Goal: Communication & Community: Answer question/provide support

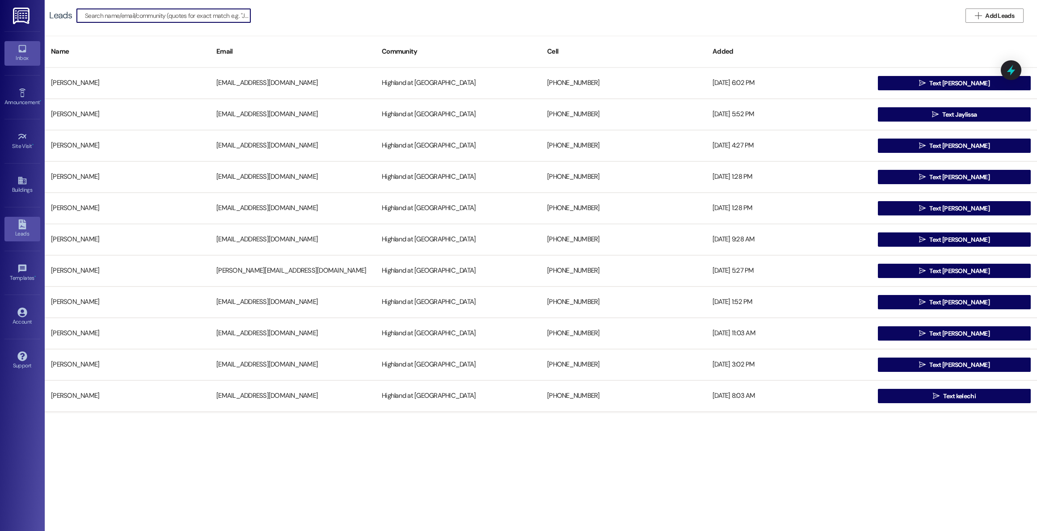
click at [20, 58] on div "Inbox" at bounding box center [22, 58] width 45 height 9
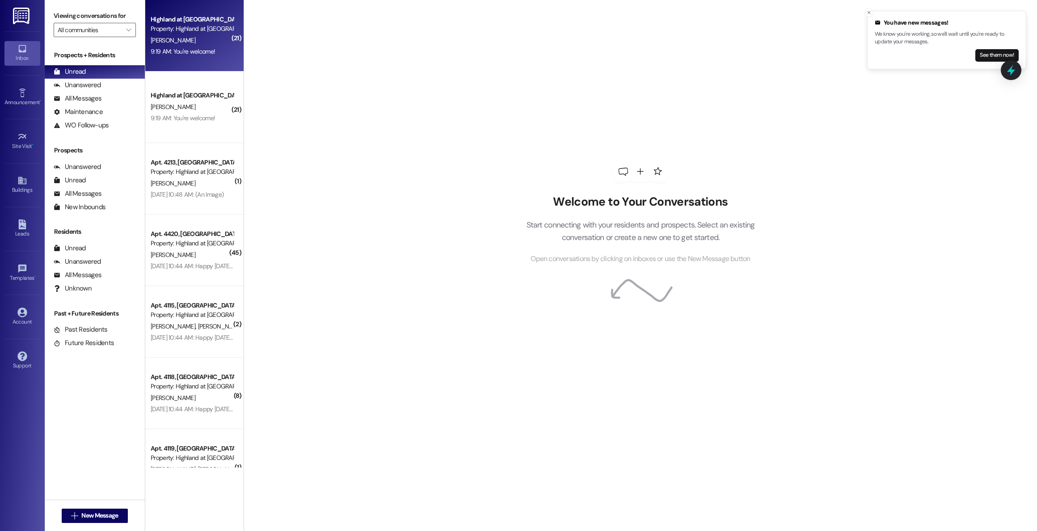
click at [168, 37] on div "[PERSON_NAME]" at bounding box center [192, 40] width 85 height 11
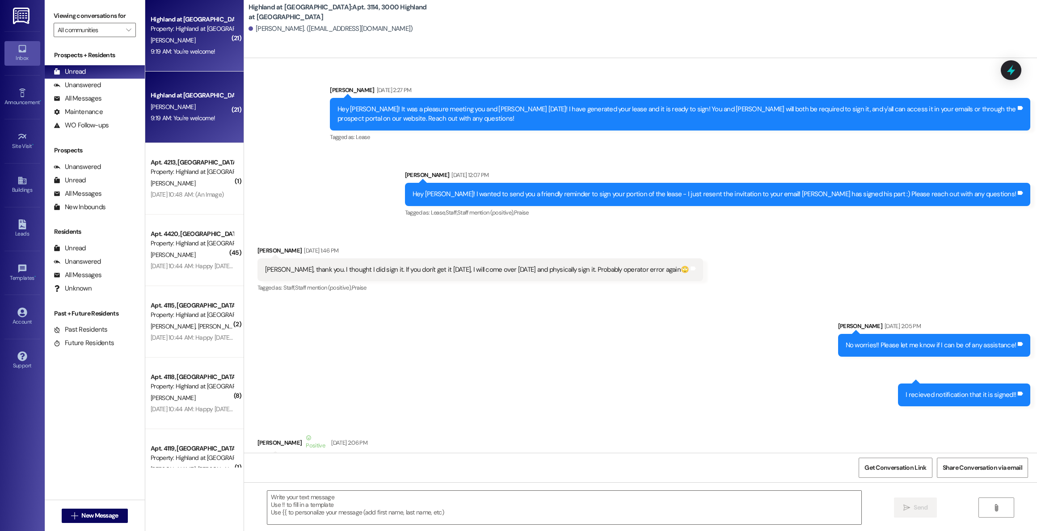
click at [173, 38] on div "[PERSON_NAME]" at bounding box center [192, 40] width 85 height 11
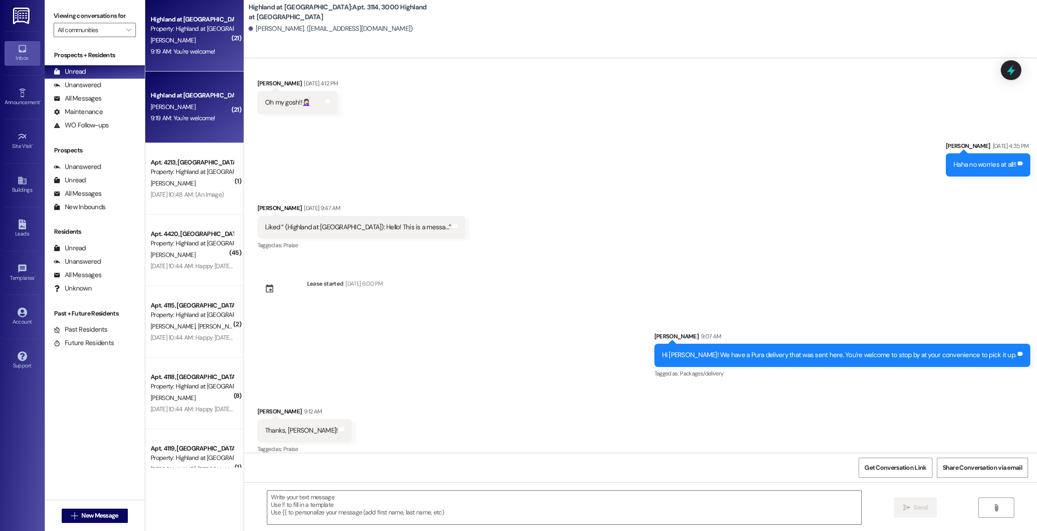
scroll to position [2447, 0]
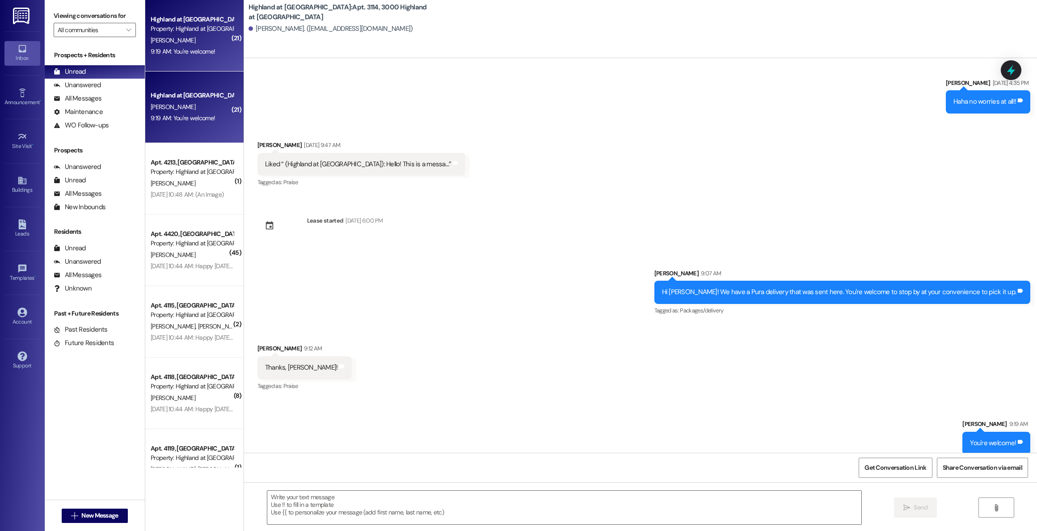
click at [194, 100] on div "Highland at [GEOGRAPHIC_DATA]" at bounding box center [192, 95] width 83 height 9
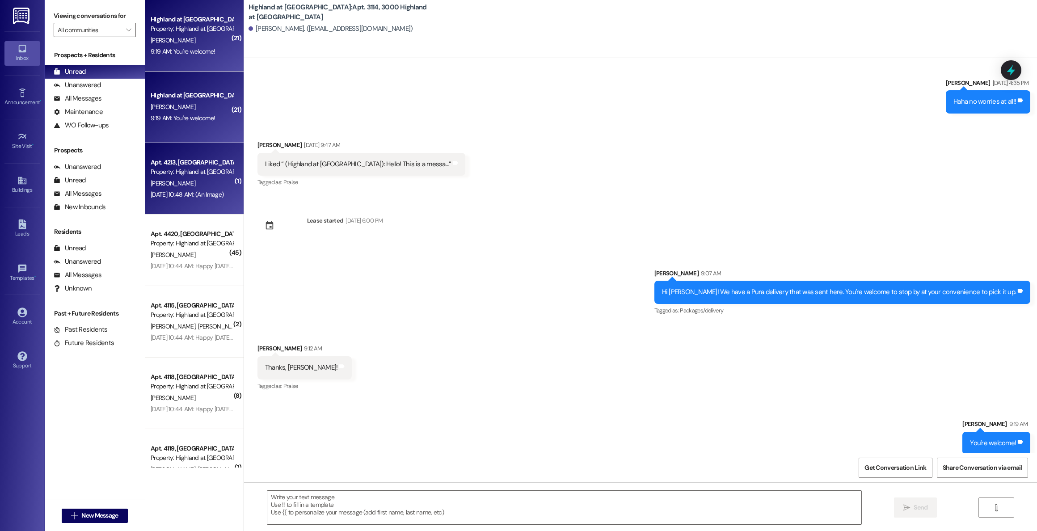
click at [182, 166] on div "Apt. 4213, [GEOGRAPHIC_DATA] at [GEOGRAPHIC_DATA]" at bounding box center [192, 162] width 83 height 9
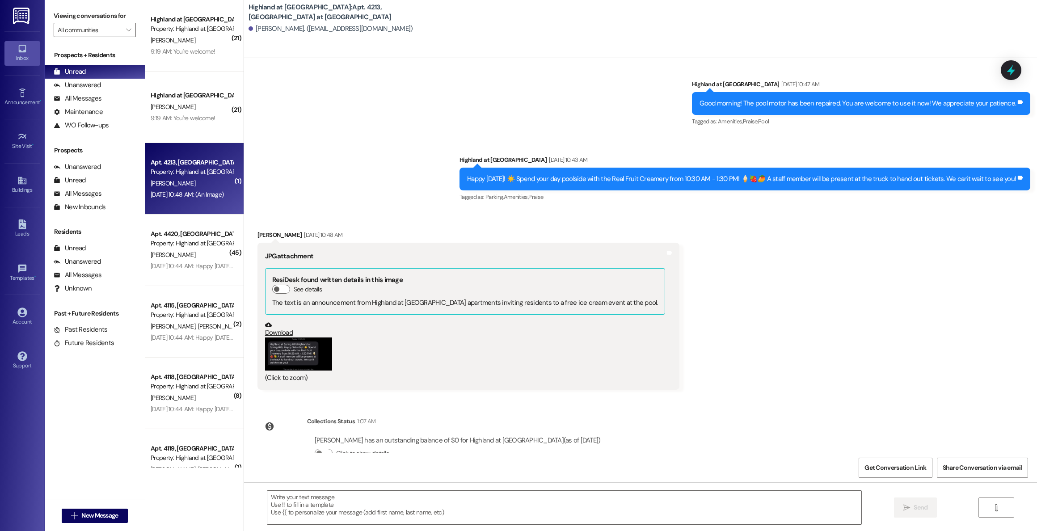
scroll to position [764, 0]
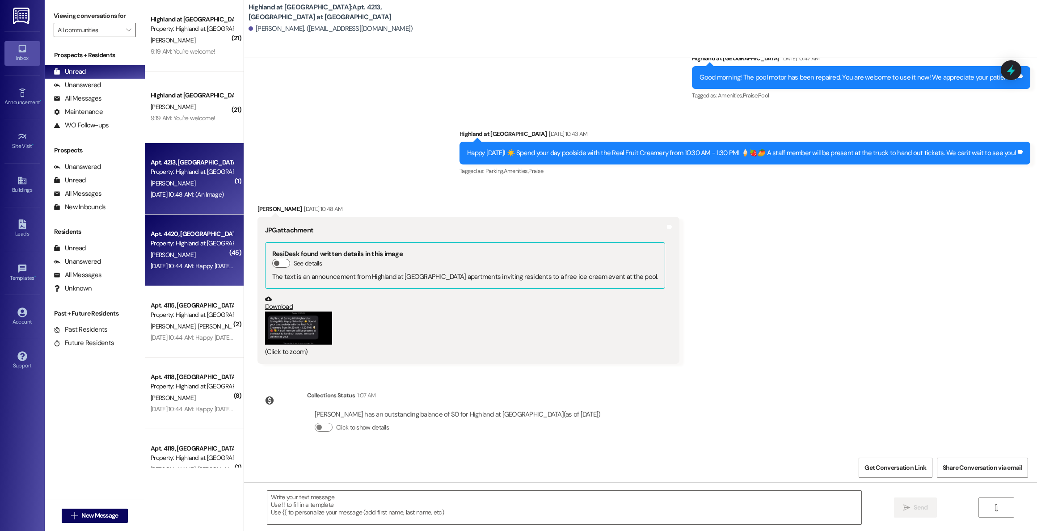
click at [171, 256] on div "E. Moore" at bounding box center [192, 254] width 85 height 11
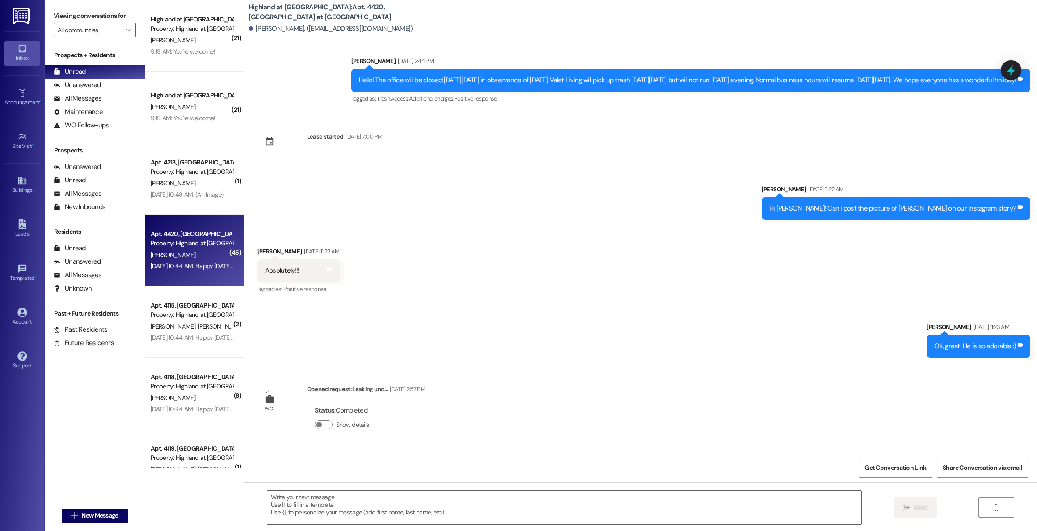
scroll to position [14721, 0]
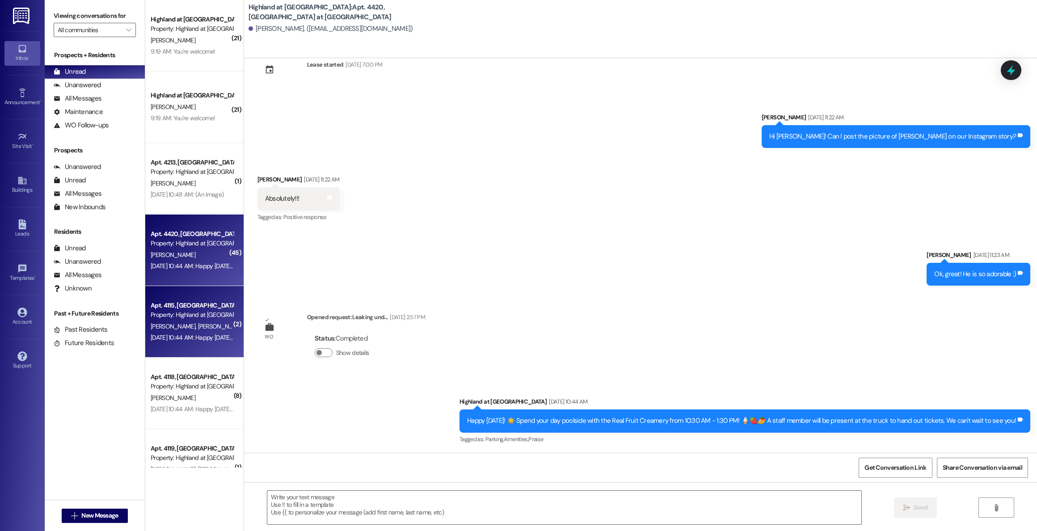
click at [180, 315] on div "Property: Highland at [GEOGRAPHIC_DATA]" at bounding box center [192, 314] width 83 height 9
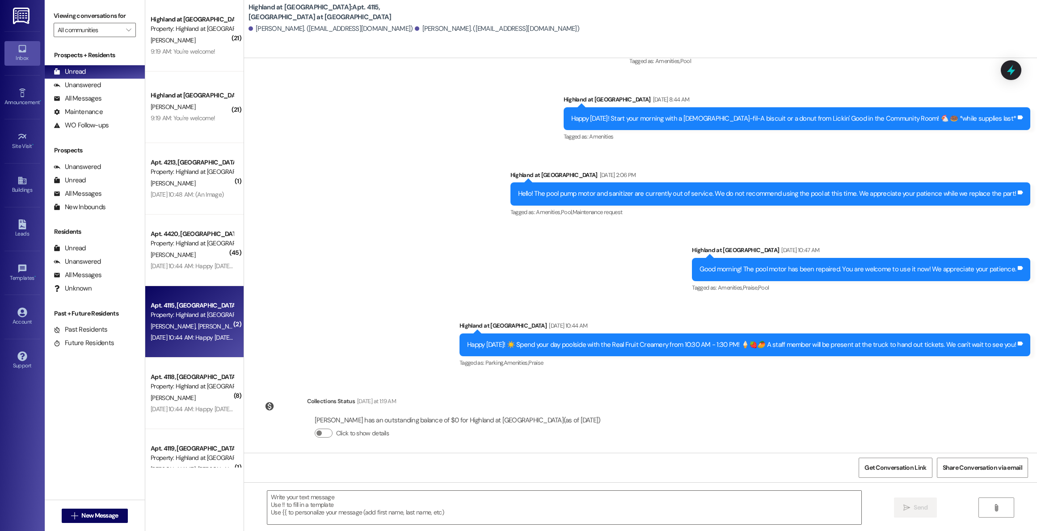
scroll to position [16378, 0]
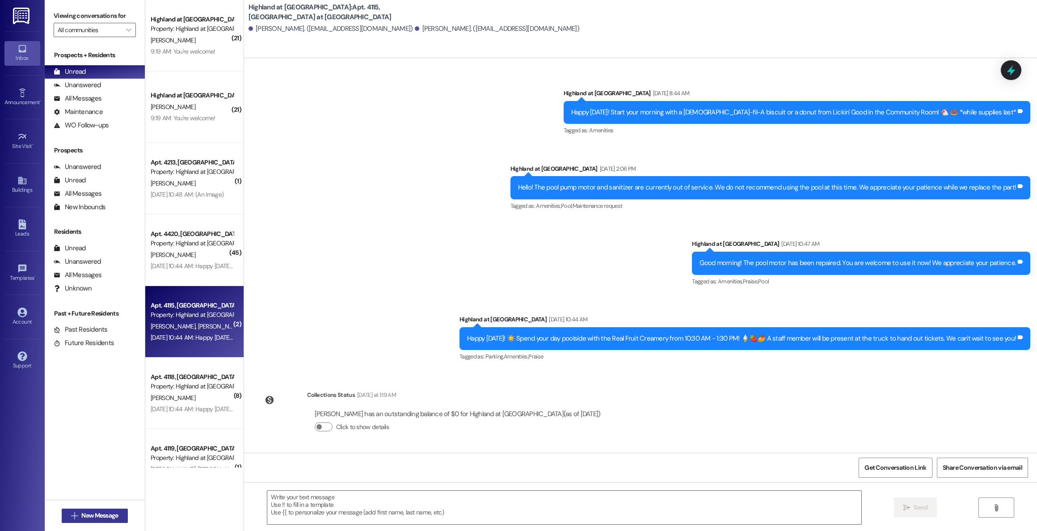
click at [95, 518] on span "New Message" at bounding box center [99, 515] width 37 height 9
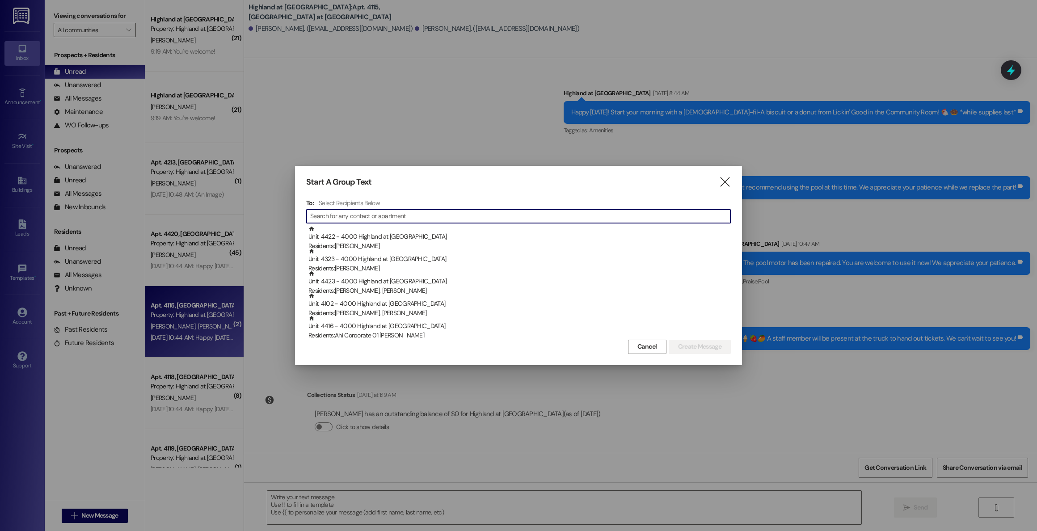
click at [451, 215] on input at bounding box center [520, 216] width 420 height 13
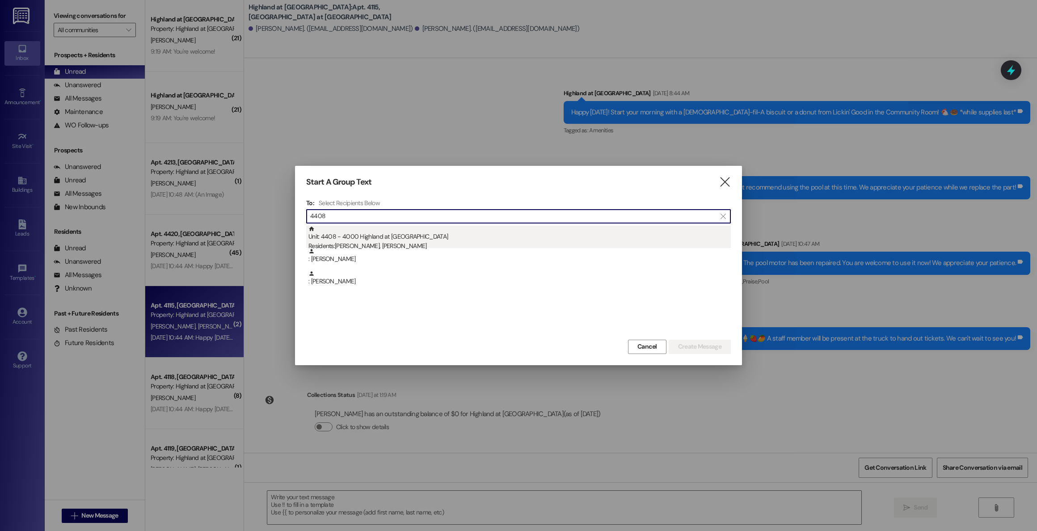
scroll to position [0, 0]
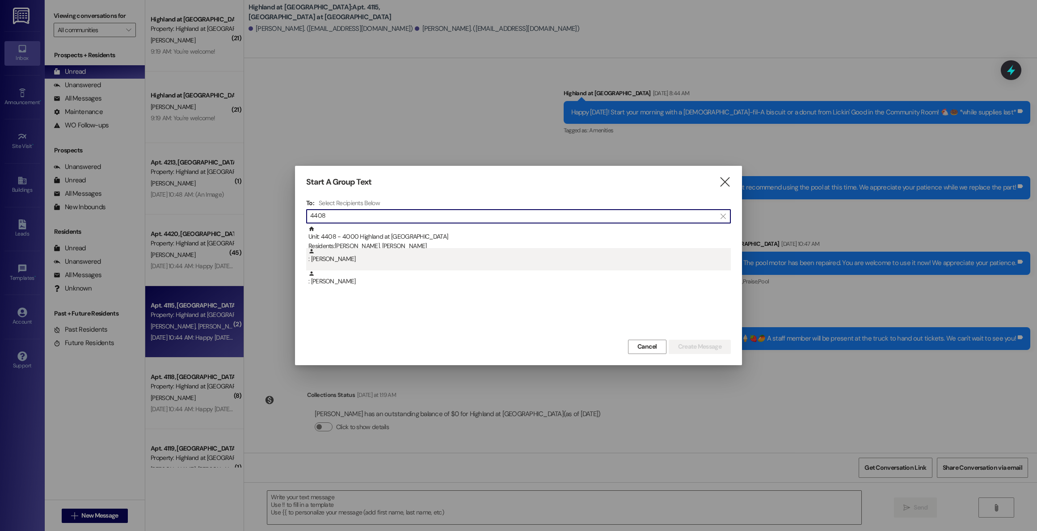
type input "4408"
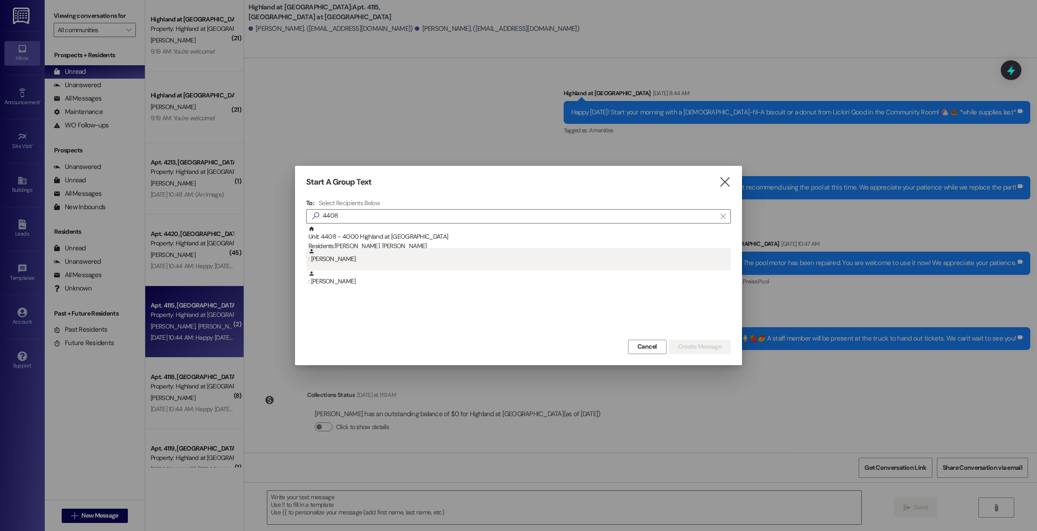
scroll to position [0, 0]
click at [317, 262] on div ": Theresa Mclaughlin" at bounding box center [519, 256] width 423 height 16
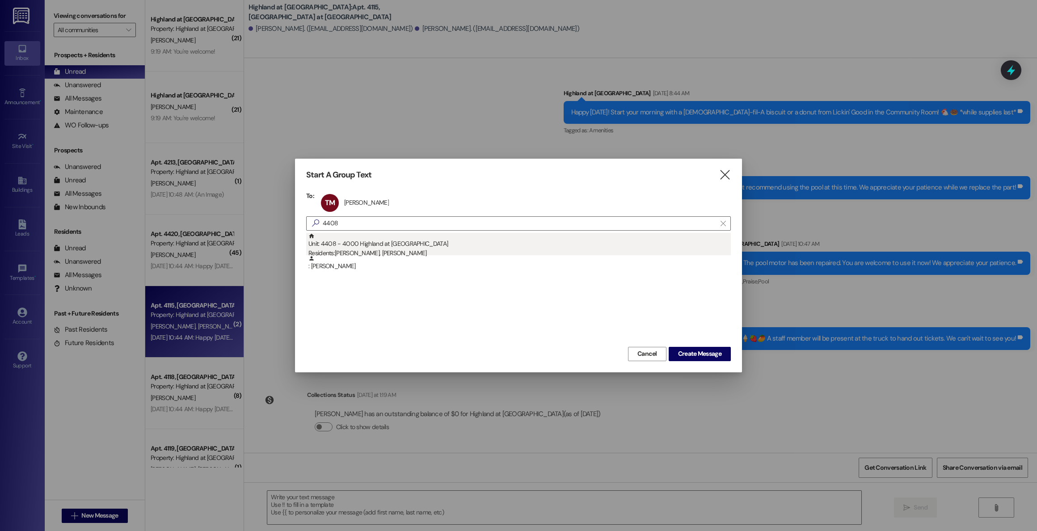
scroll to position [0, 0]
click at [711, 353] on span "Create Message" at bounding box center [699, 353] width 43 height 9
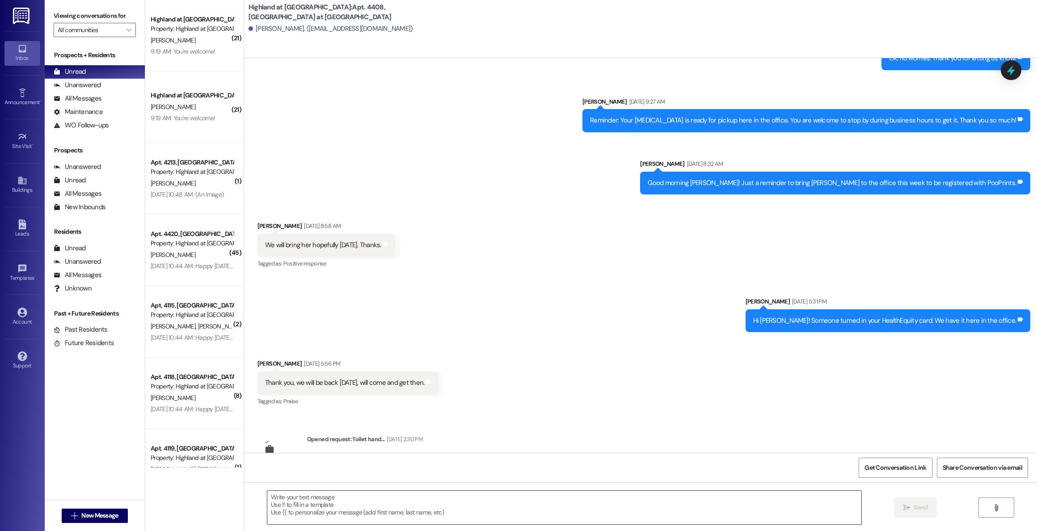
scroll to position [458, 0]
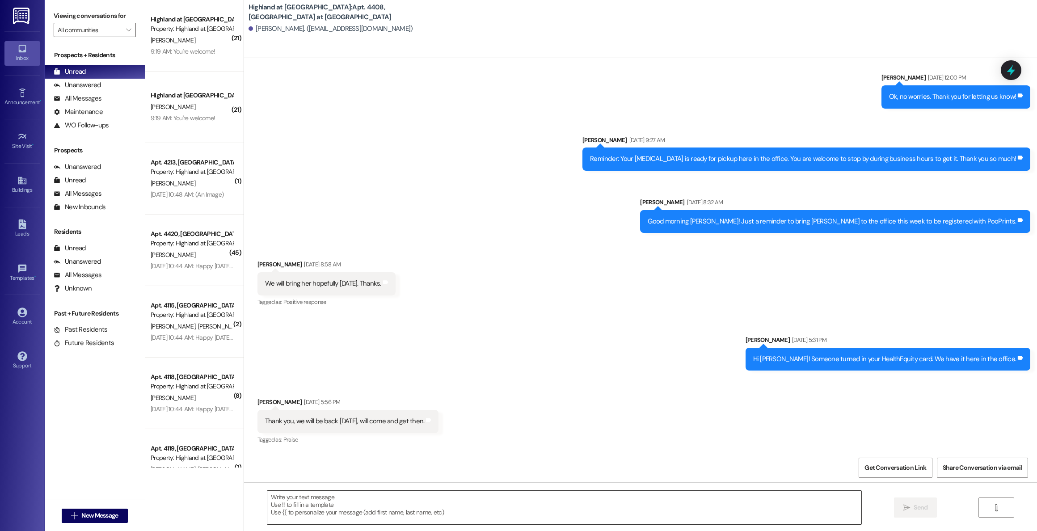
click at [366, 504] on textarea at bounding box center [564, 508] width 594 height 34
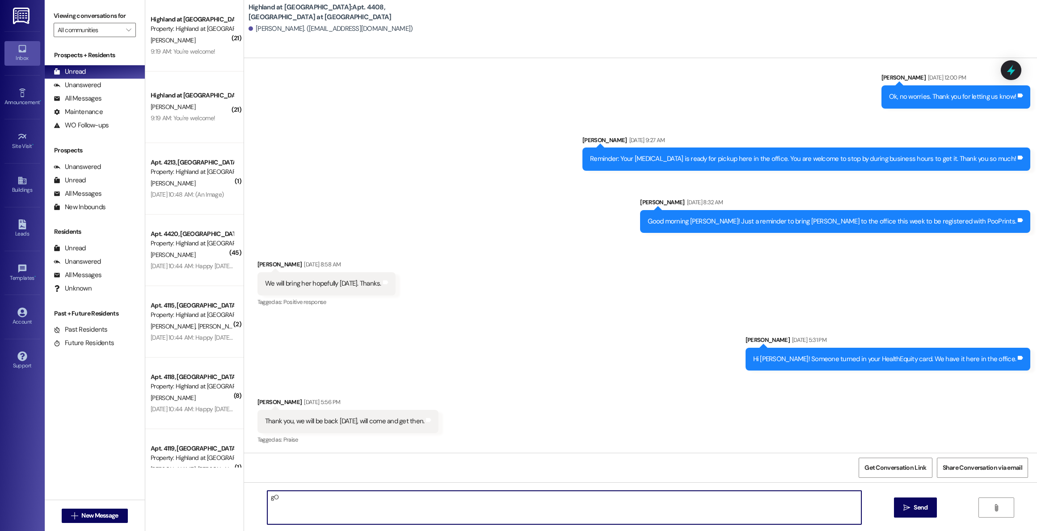
type textarea "g"
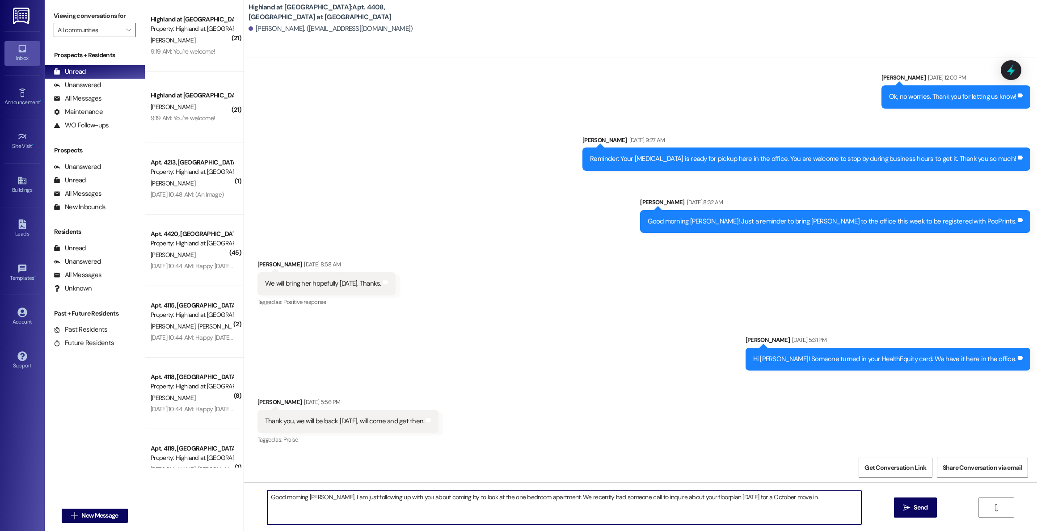
click at [701, 499] on textarea "Good morning Theresa, I am just following up with you about coming by to look a…" at bounding box center [564, 508] width 594 height 34
type textarea "Good morning [PERSON_NAME], I am just following up with you about coming by to …"
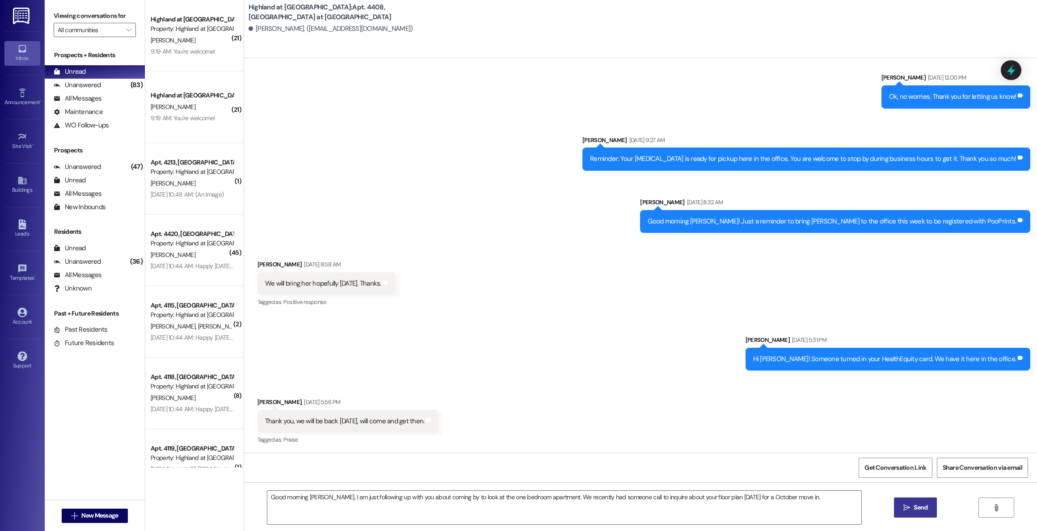
click at [909, 509] on icon "" at bounding box center [907, 507] width 7 height 7
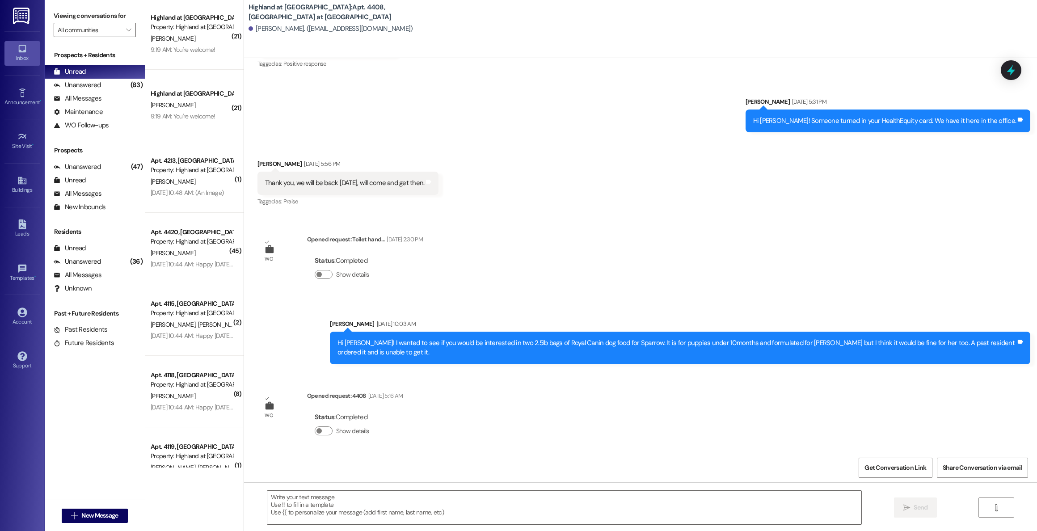
scroll to position [699, 0]
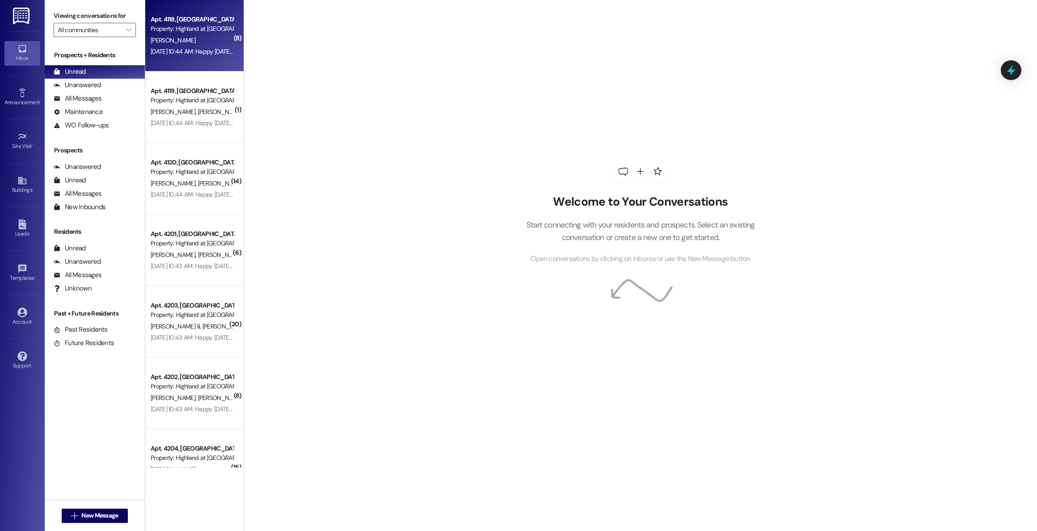
click at [189, 61] on div "Apt. 4118, [GEOGRAPHIC_DATA] at [GEOGRAPHIC_DATA] Property: [GEOGRAPHIC_DATA] a…" at bounding box center [194, 36] width 98 height 72
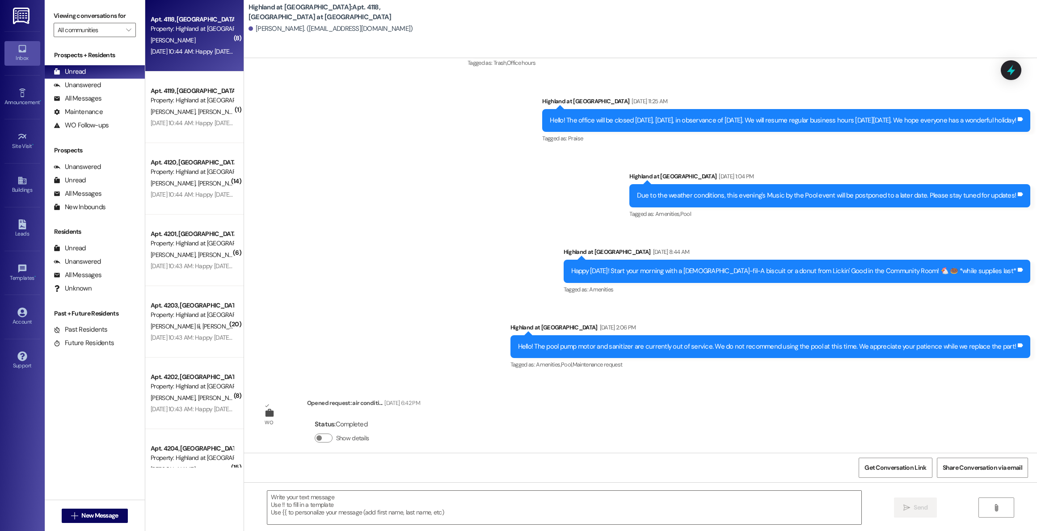
scroll to position [2542, 0]
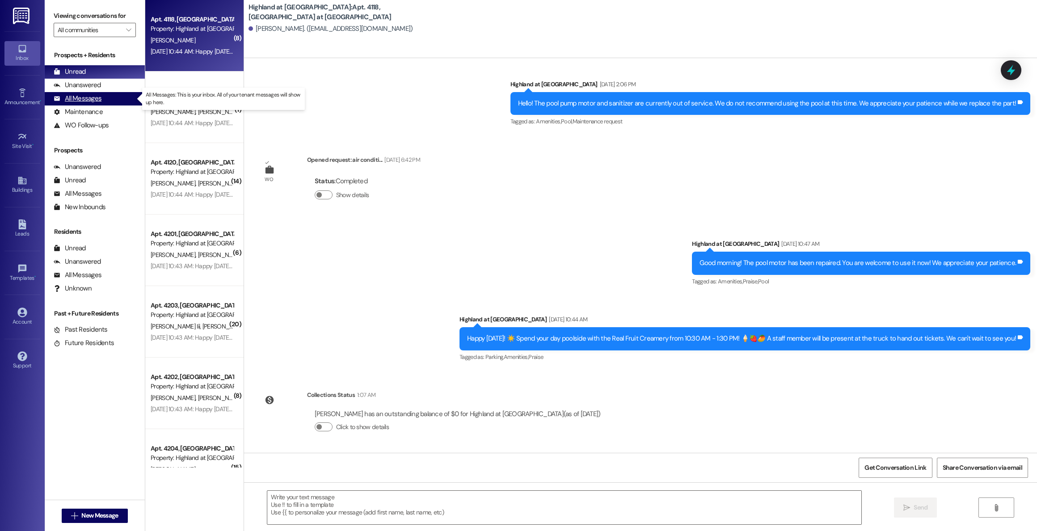
click at [80, 100] on div "All Messages" at bounding box center [78, 98] width 48 height 9
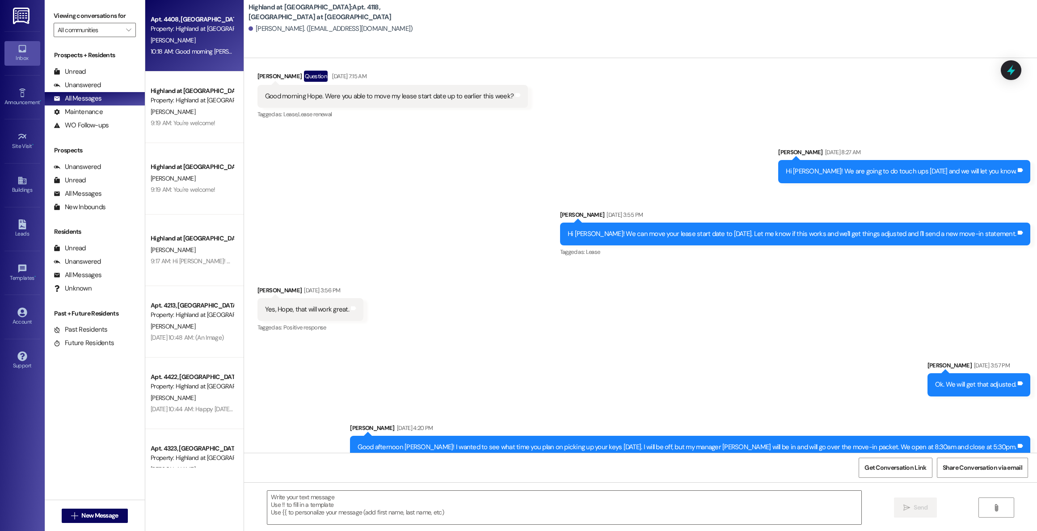
click at [161, 37] on span "[PERSON_NAME]" at bounding box center [173, 40] width 45 height 8
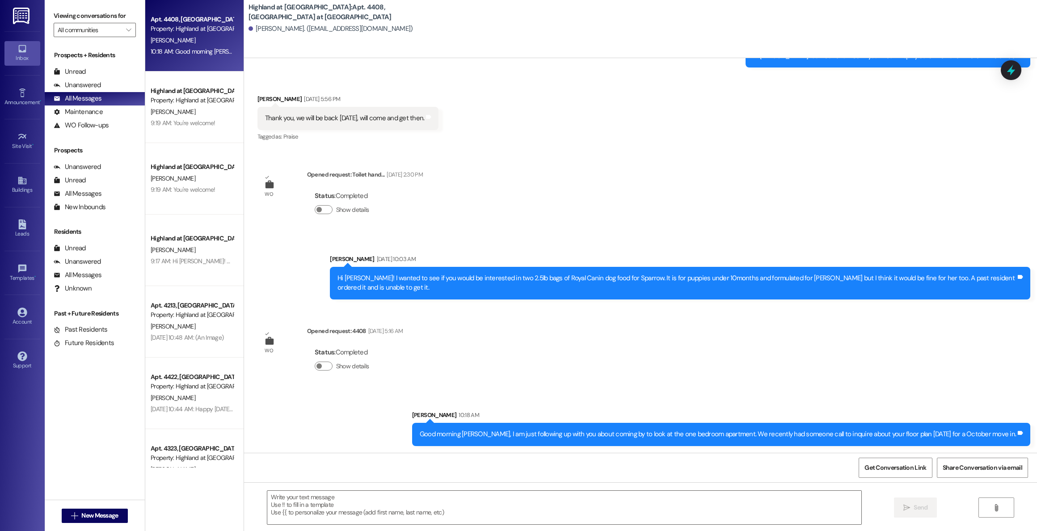
scroll to position [761, 0]
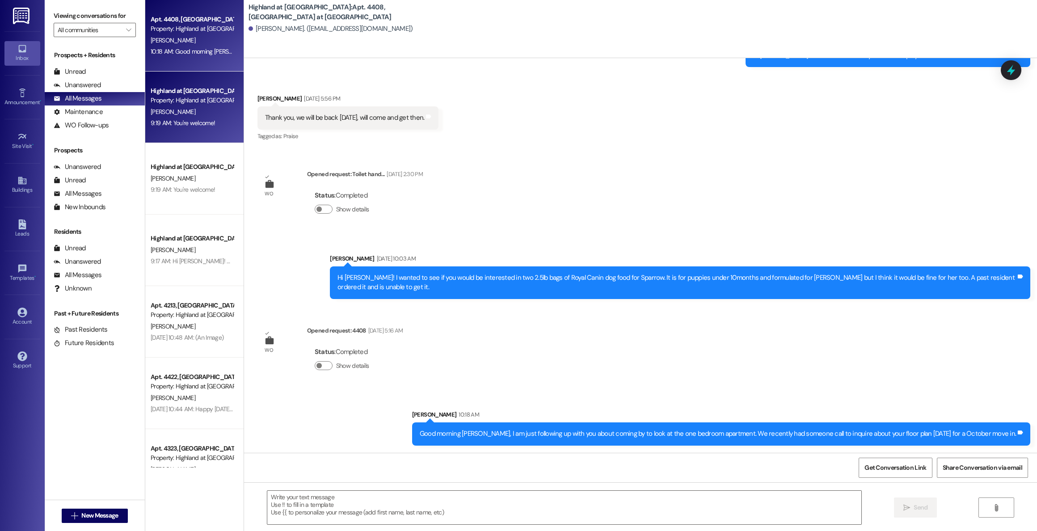
click at [205, 111] on div "[PERSON_NAME]" at bounding box center [192, 111] width 85 height 11
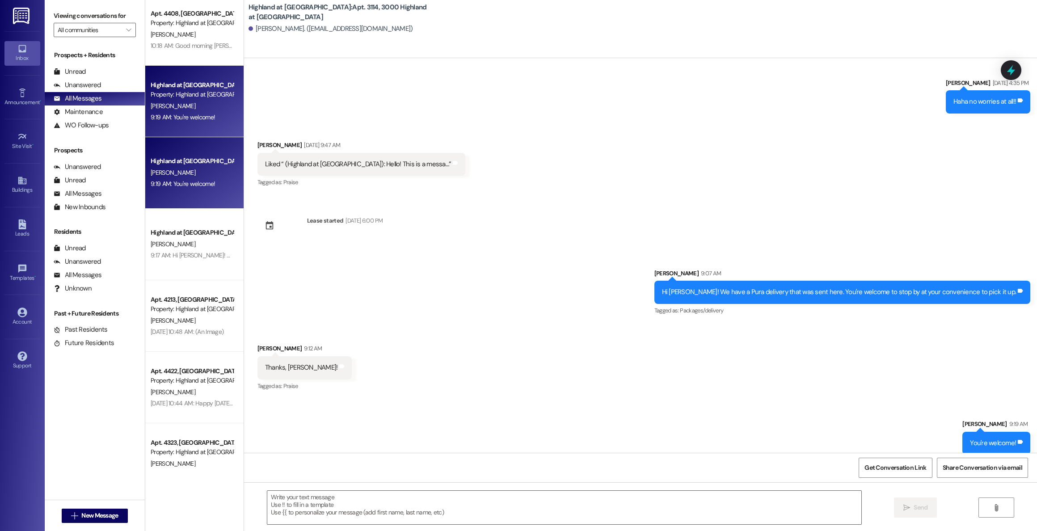
scroll to position [4, 0]
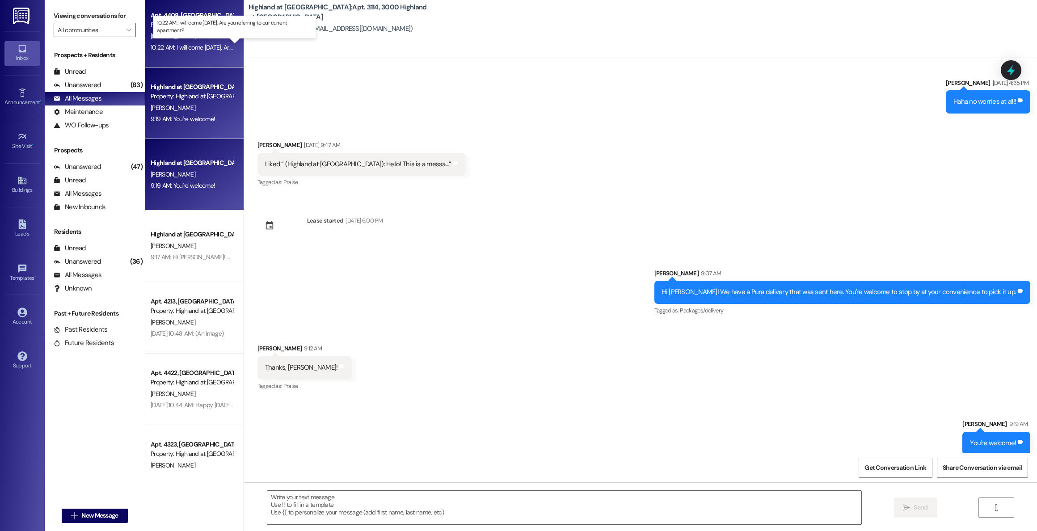
click at [211, 45] on div "10:22 AM: I will come [DATE]. Are you referring to our current apartment? 10:22…" at bounding box center [243, 47] width 185 height 8
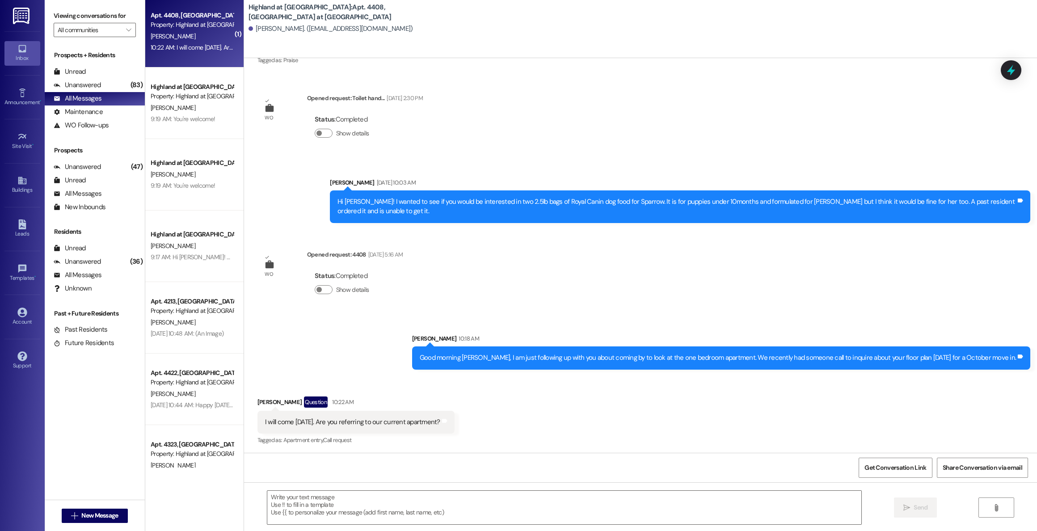
scroll to position [839, 0]
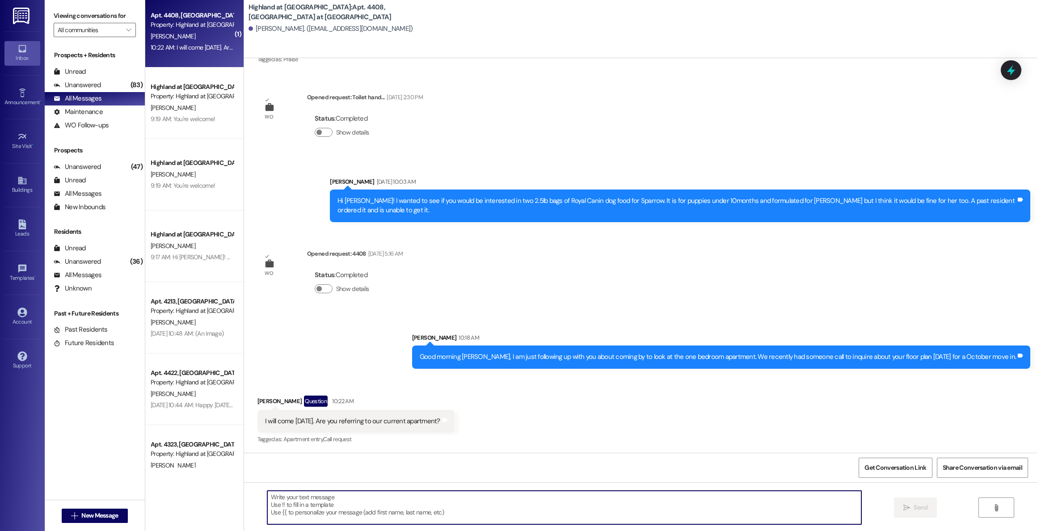
click at [519, 505] on textarea at bounding box center [564, 508] width 594 height 34
type textarea "y"
type textarea "Y"
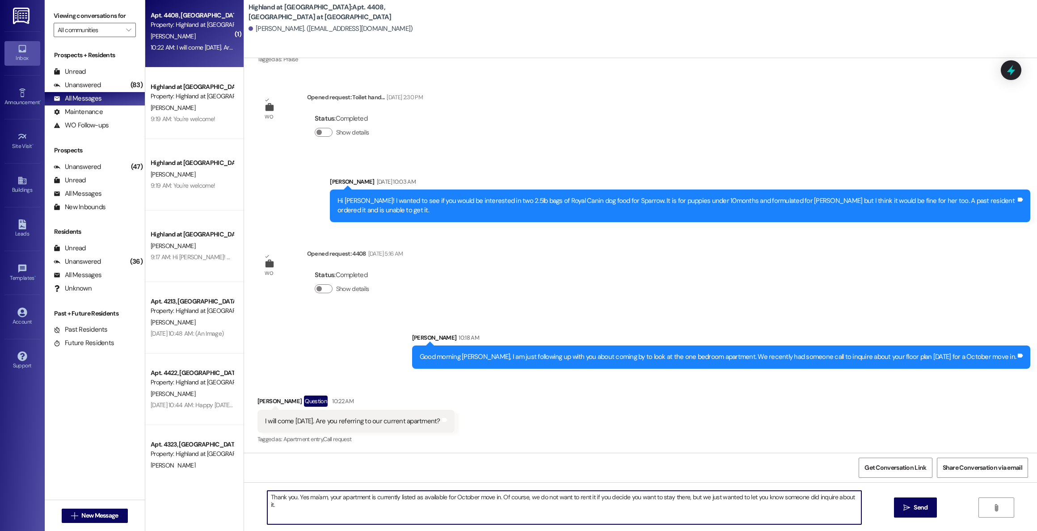
type textarea "Thank you. Yes ma'am, your apartment is currently listed as available for Octob…"
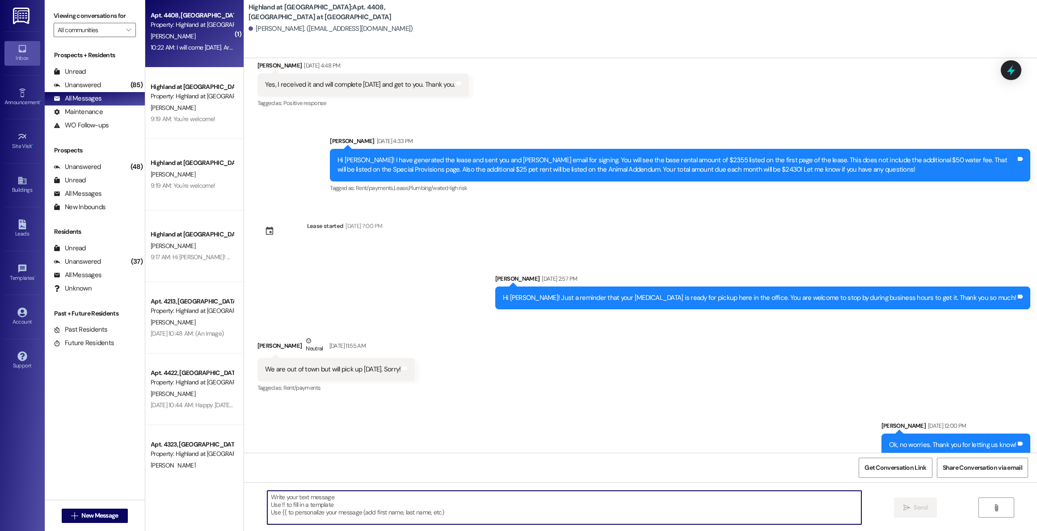
scroll to position [0, 0]
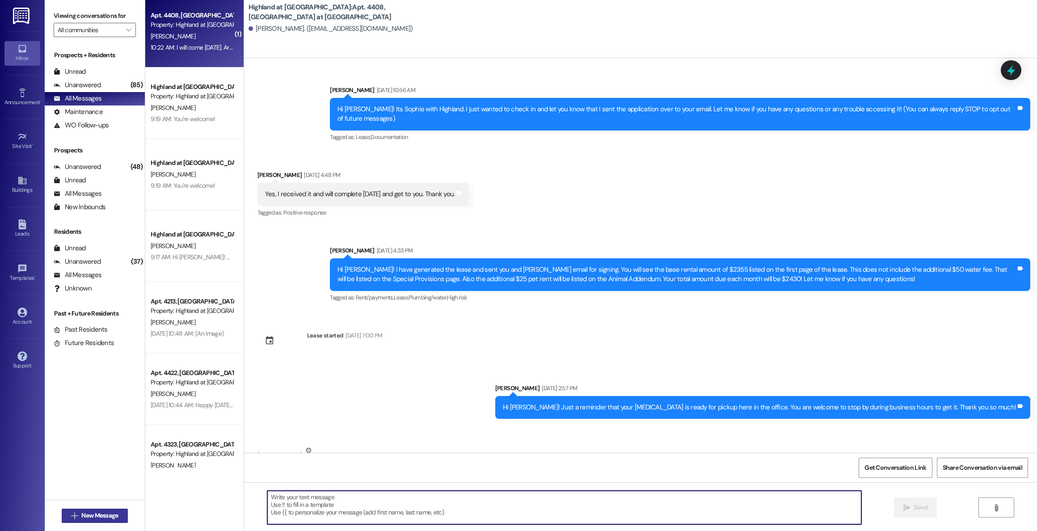
click at [72, 516] on icon "" at bounding box center [74, 515] width 7 height 7
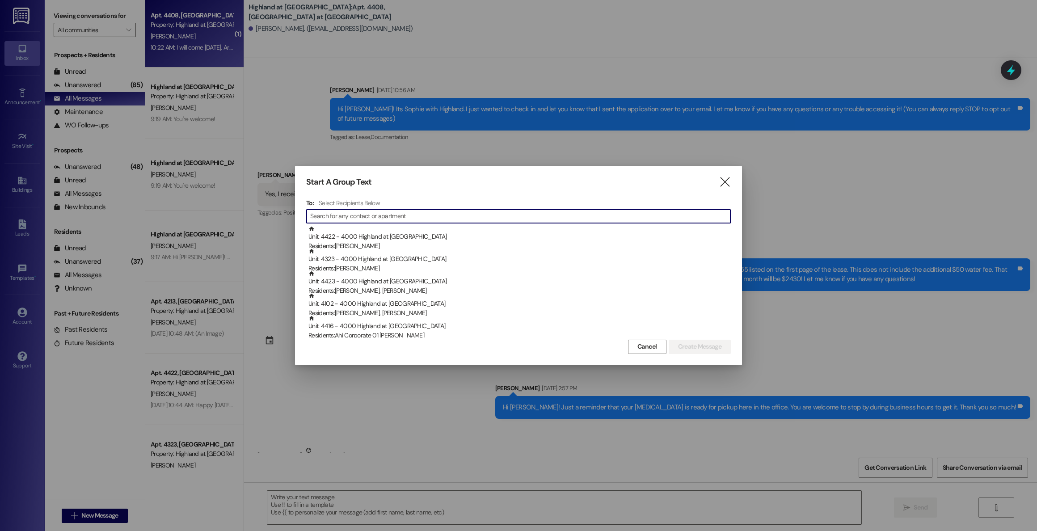
click at [586, 215] on input at bounding box center [520, 216] width 420 height 13
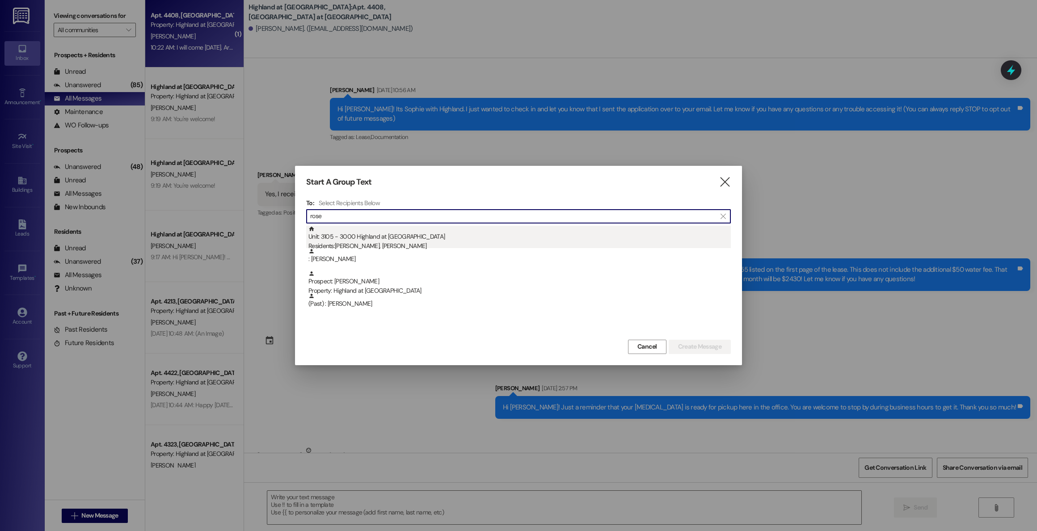
type input "rose"
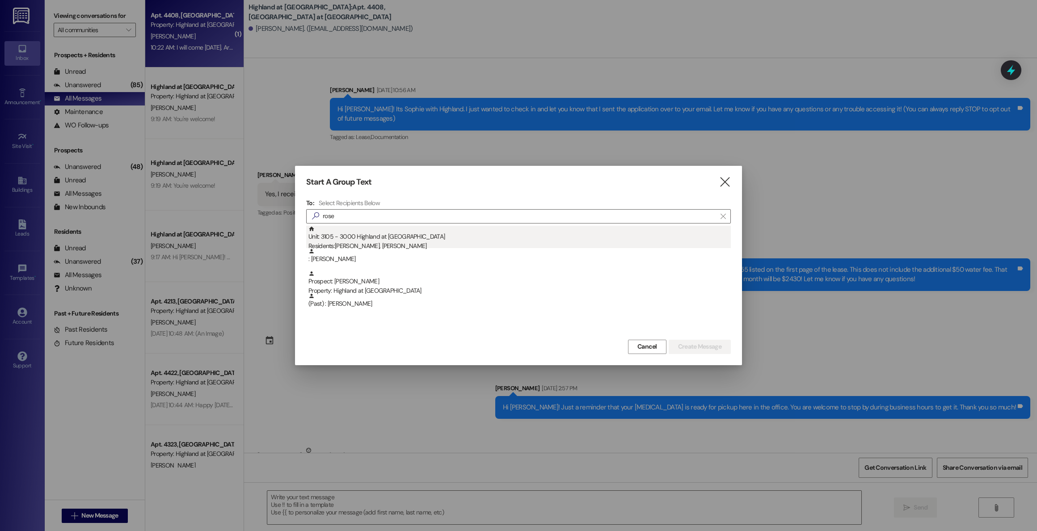
click at [353, 239] on div "Unit: 3105 - 3000 Highland at [GEOGRAPHIC_DATA] Residents: [PERSON_NAME], [PERS…" at bounding box center [519, 238] width 423 height 25
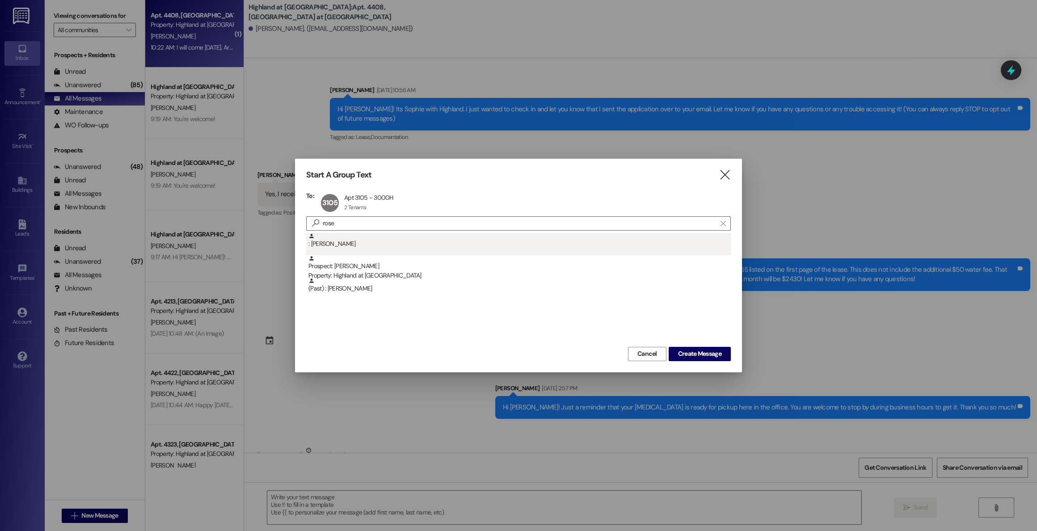
click at [334, 244] on div ": [PERSON_NAME]" at bounding box center [519, 241] width 423 height 16
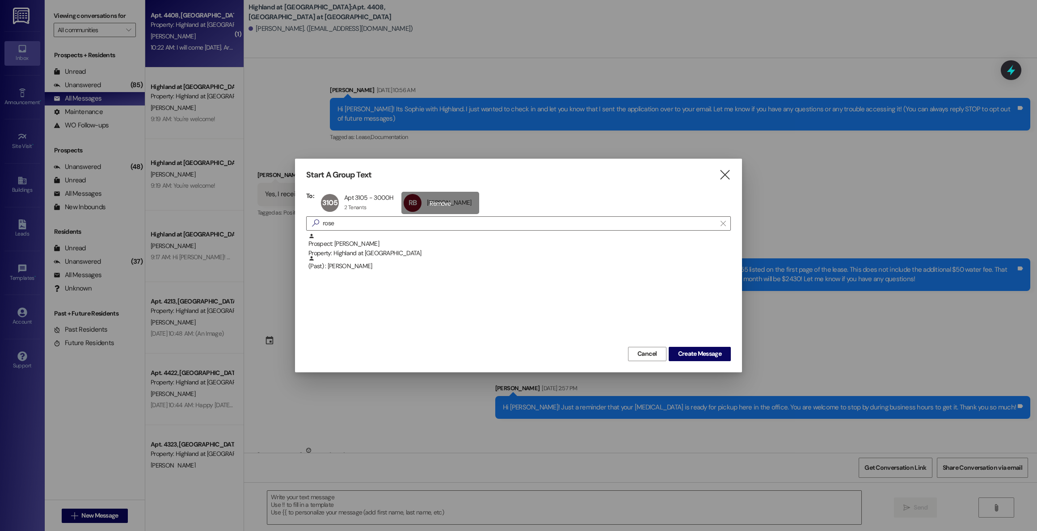
click at [435, 204] on div "RB [PERSON_NAME] [PERSON_NAME] click to remove" at bounding box center [440, 203] width 78 height 22
click at [700, 355] on span "Create Message" at bounding box center [699, 353] width 43 height 9
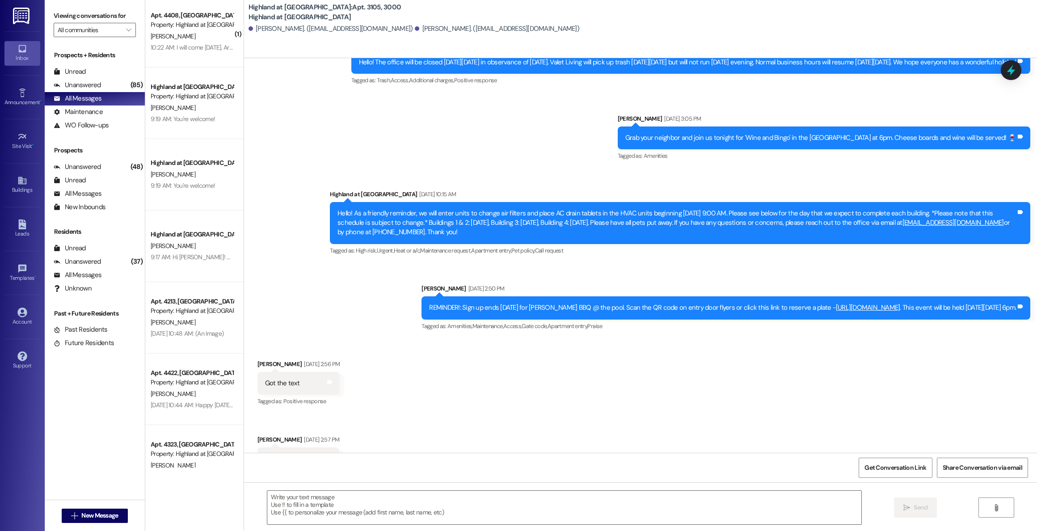
scroll to position [12504, 0]
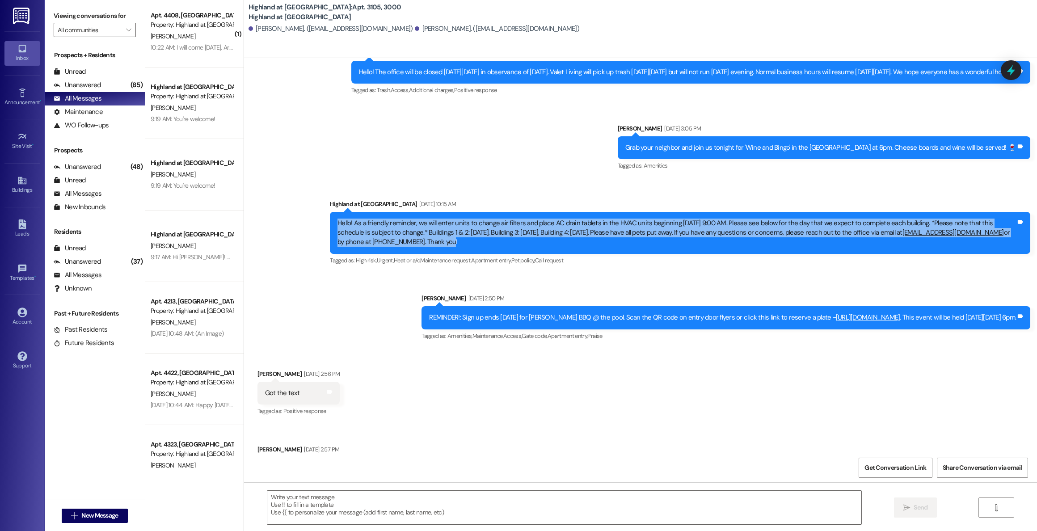
drag, startPoint x: 534, startPoint y: 291, endPoint x: 302, endPoint y: 264, distance: 233.6
copy div "Hello! As a friendly reminder, we will enter units to change air filters and pl…"
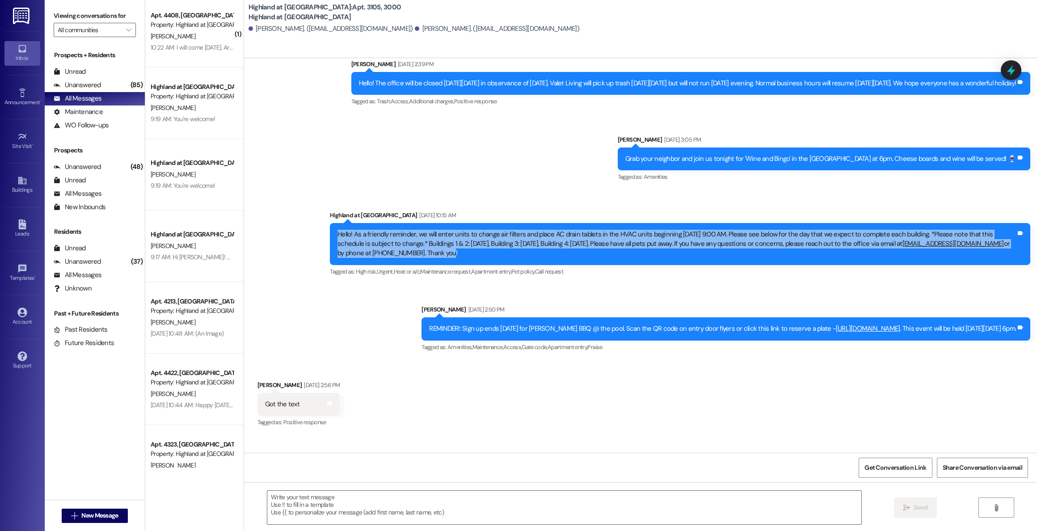
scroll to position [12493, 0]
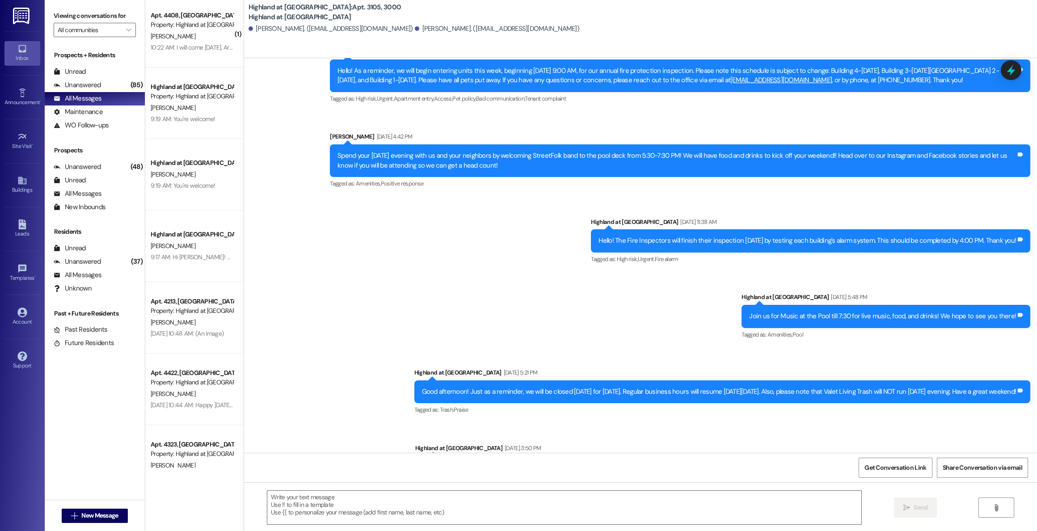
scroll to position [7509, 0]
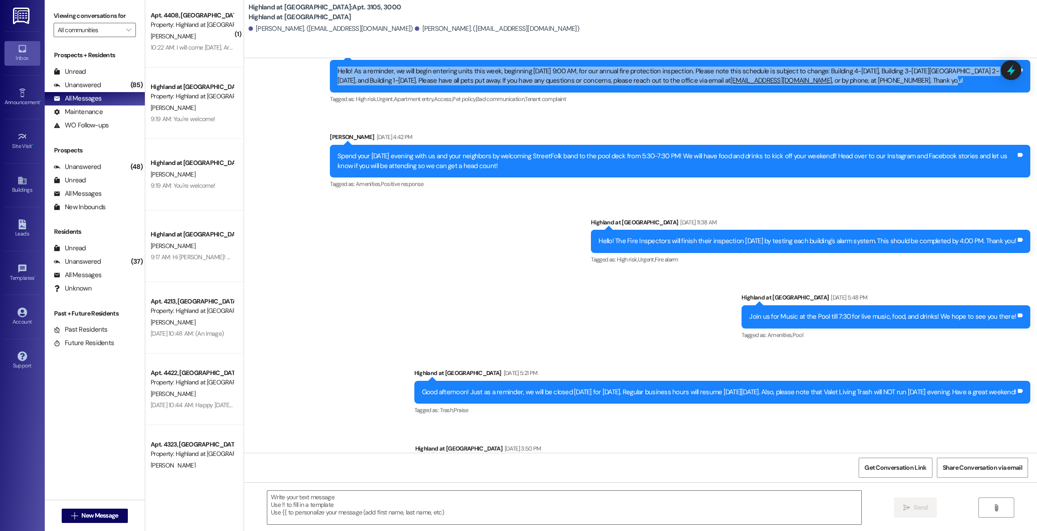
drag, startPoint x: 363, startPoint y: 110, endPoint x: 332, endPoint y: 90, distance: 36.8
click at [338, 86] on div "Hello! As a reminder, we will begin entering units this week, beginning [DATE] …" at bounding box center [677, 76] width 679 height 19
copy div "Hello! As a reminder, we will begin entering units this week, beginning [DATE] …"
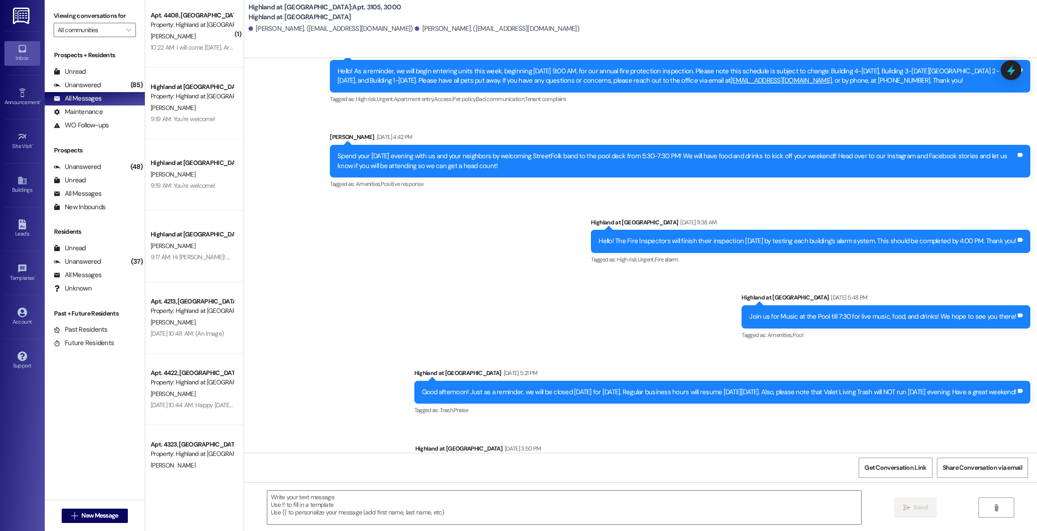
click at [95, 515] on span "New Message" at bounding box center [99, 515] width 37 height 9
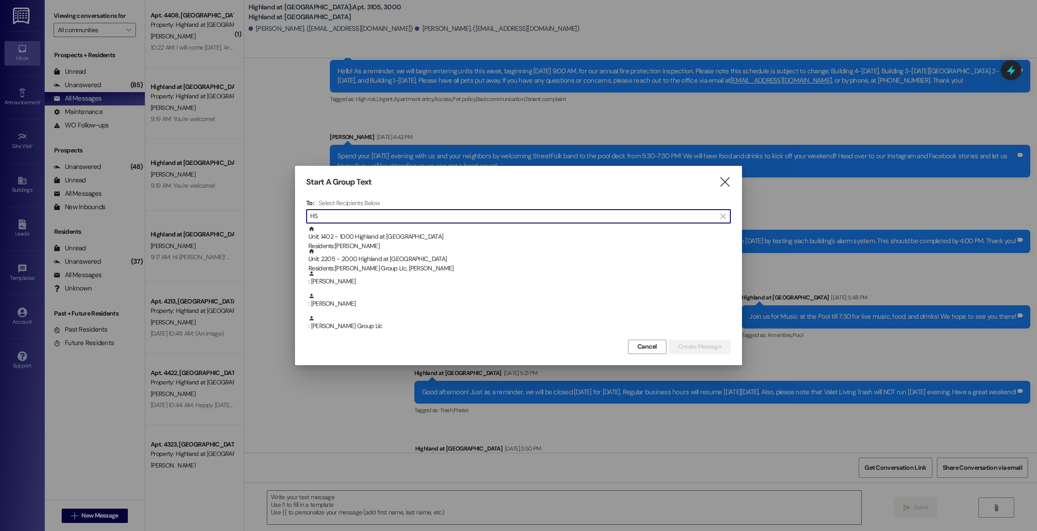
type input "H"
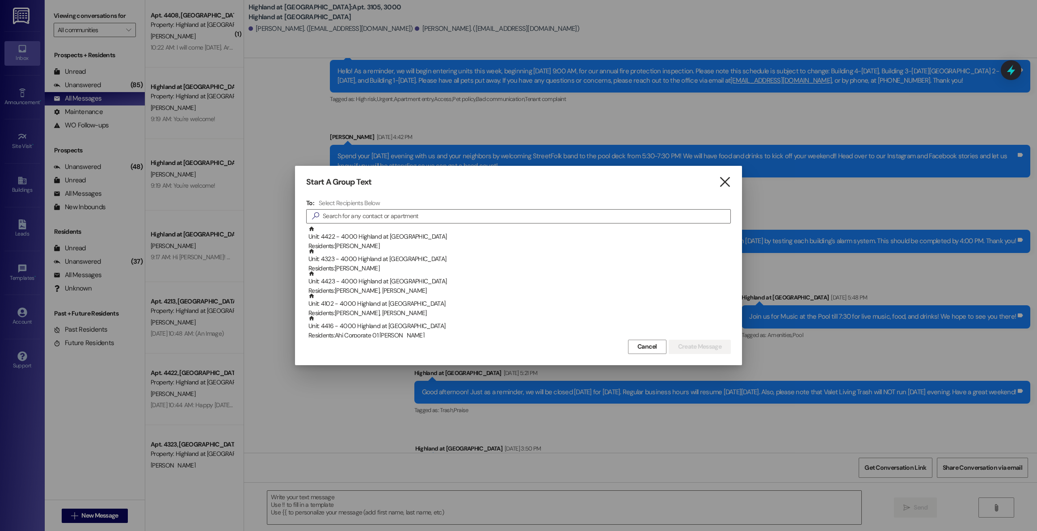
click at [722, 183] on icon "" at bounding box center [725, 181] width 12 height 9
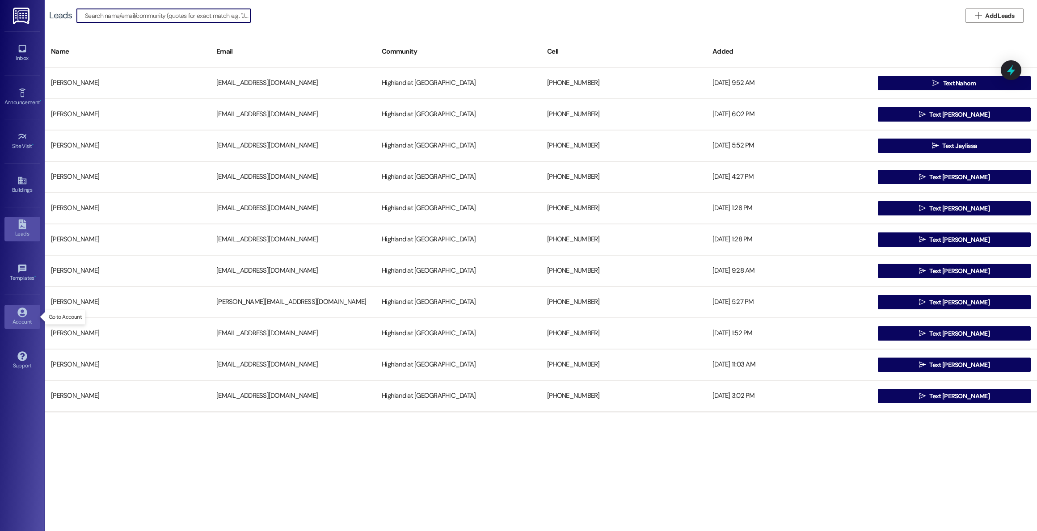
click at [20, 313] on icon at bounding box center [21, 312] width 9 height 9
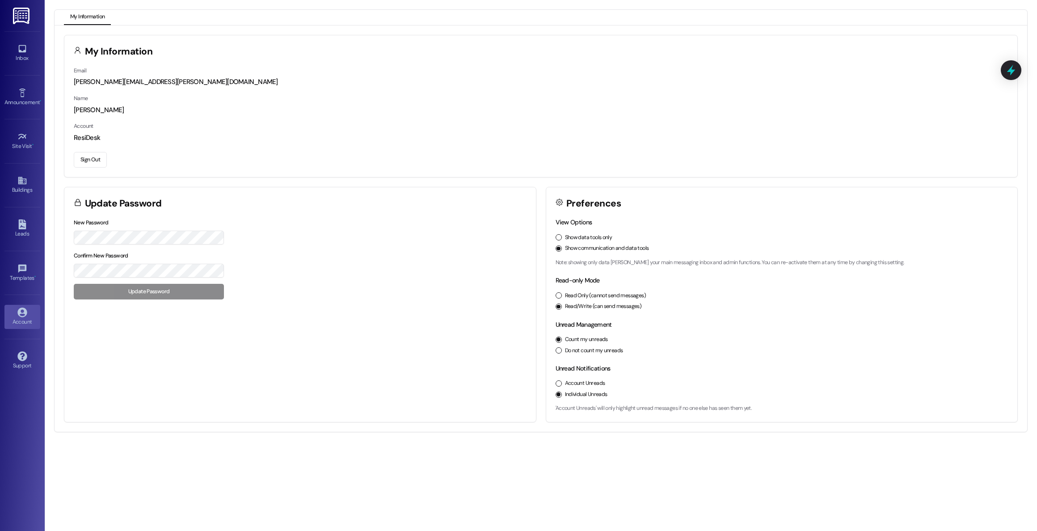
click at [93, 163] on button "Sign Out" at bounding box center [90, 160] width 33 height 16
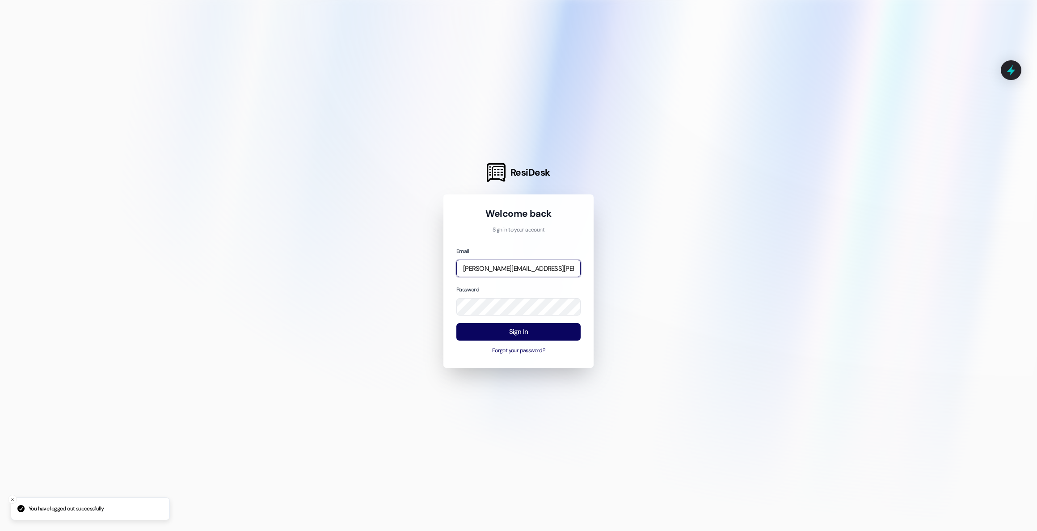
click at [569, 270] on input "annie.marie@imscommunities.com" at bounding box center [518, 268] width 124 height 17
type input "[EMAIL_ADDRESS][DOMAIN_NAME]"
click at [493, 338] on button "Sign In" at bounding box center [518, 331] width 124 height 17
